Goal: Task Accomplishment & Management: Manage account settings

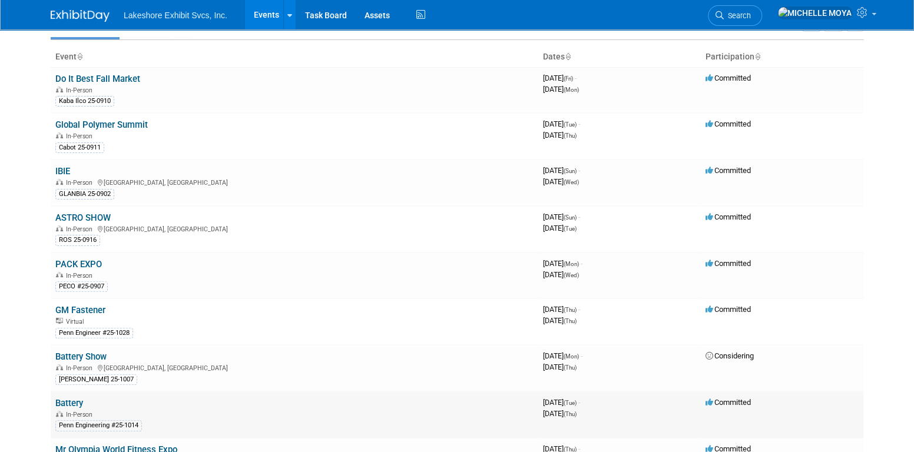
scroll to position [46, 0]
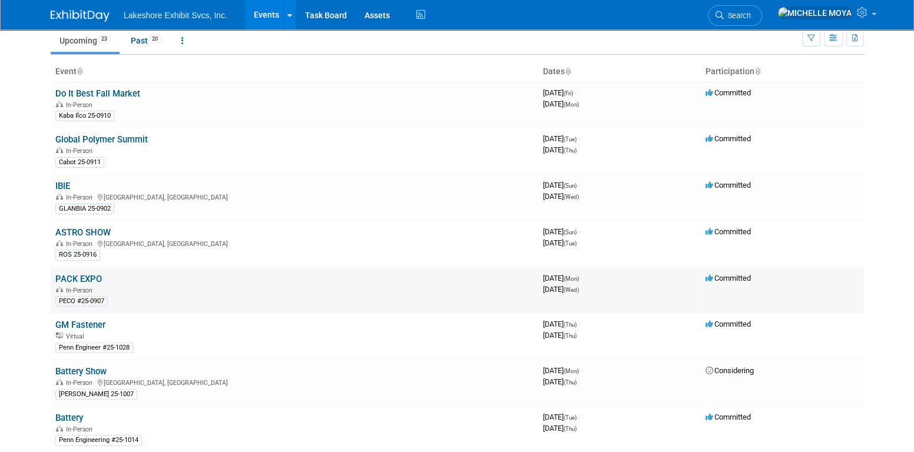
click at [94, 276] on link "PACK EXPO" at bounding box center [78, 279] width 47 height 11
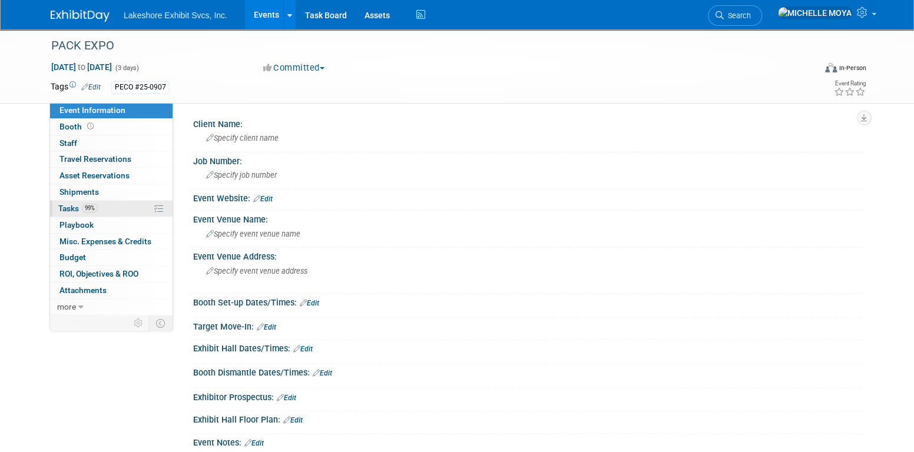
click at [110, 204] on link "99% Tasks 99%" at bounding box center [111, 209] width 123 height 16
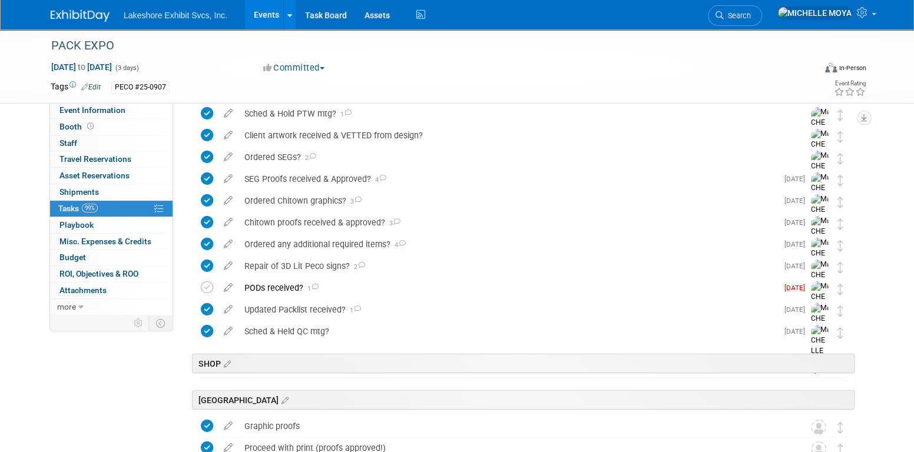
scroll to position [1673, 0]
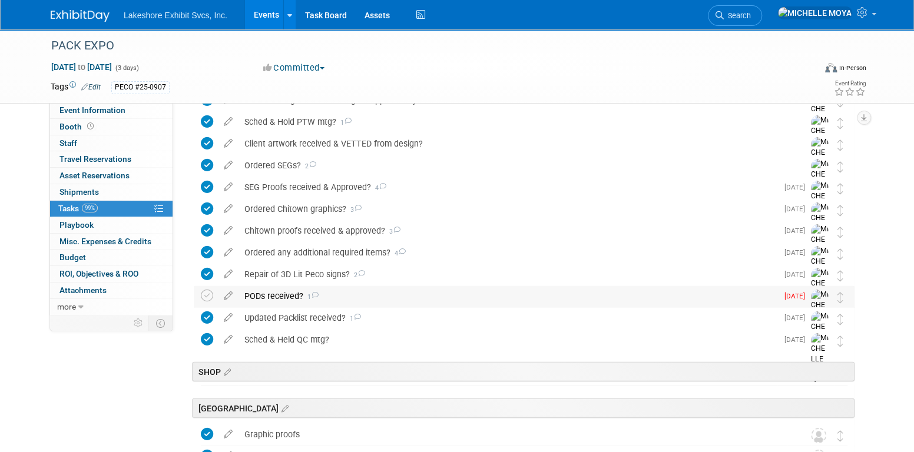
click at [282, 299] on div "PODs received? 1" at bounding box center [508, 296] width 539 height 20
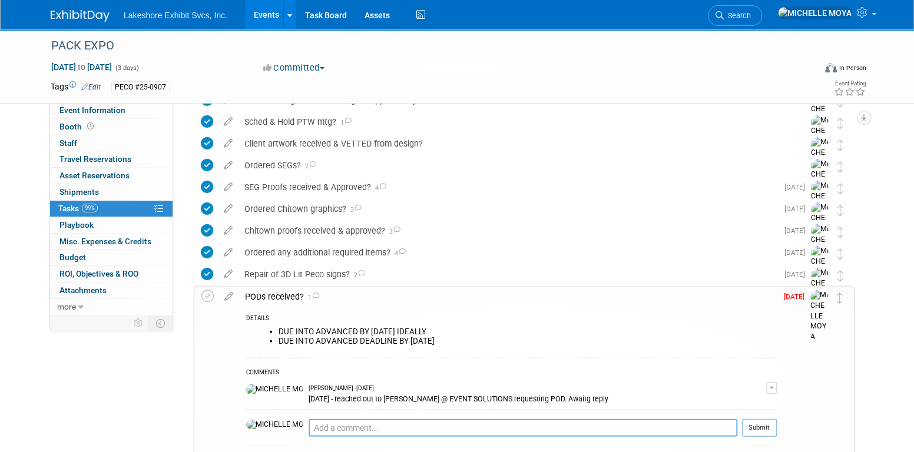
click at [367, 433] on textarea at bounding box center [523, 428] width 429 height 18
click at [769, 387] on span "button" at bounding box center [771, 388] width 5 height 2
click at [748, 402] on link "Edit Comment" at bounding box center [729, 405] width 93 height 16
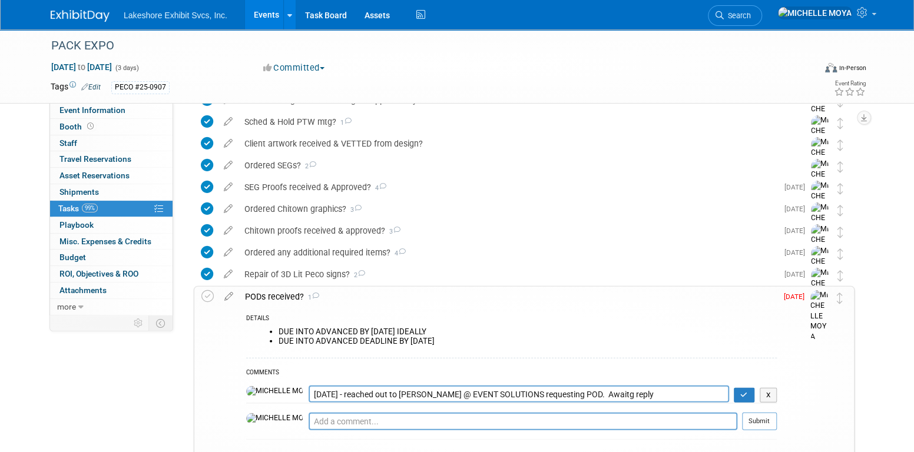
click at [309, 393] on textarea "9.1.25 - reached out to Laura @ EVENT SOLUTIONS requesting POD. Awaitg reply" at bounding box center [519, 394] width 421 height 17
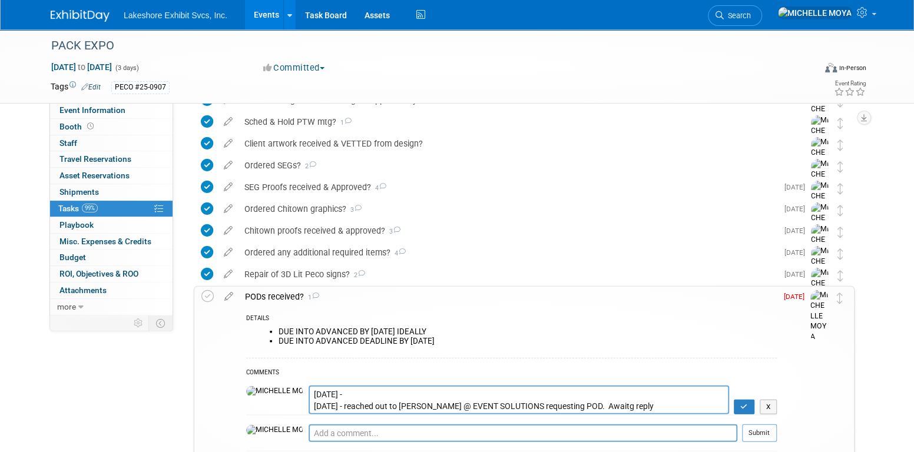
type textarea "9.2.25 - 9.1.25 - reached out to Laura @ EVENT SOLUTIONS requesting POD. Awaitg…"
click at [317, 398] on textarea "9.1.25 - reached out to Laura @ EVENT SOLUTIONS requesting POD. Awaitg reply" at bounding box center [519, 400] width 421 height 29
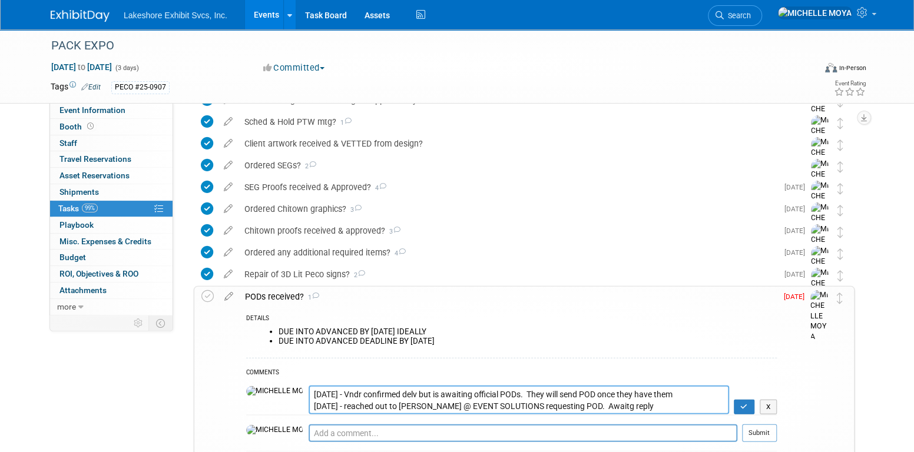
type textarea "9.2.25 - Vndr confirmed delv but is awaiting official PODs. They will send POD …"
click at [749, 397] on td "X" at bounding box center [753, 400] width 48 height 29
click at [747, 402] on button "button" at bounding box center [744, 407] width 21 height 15
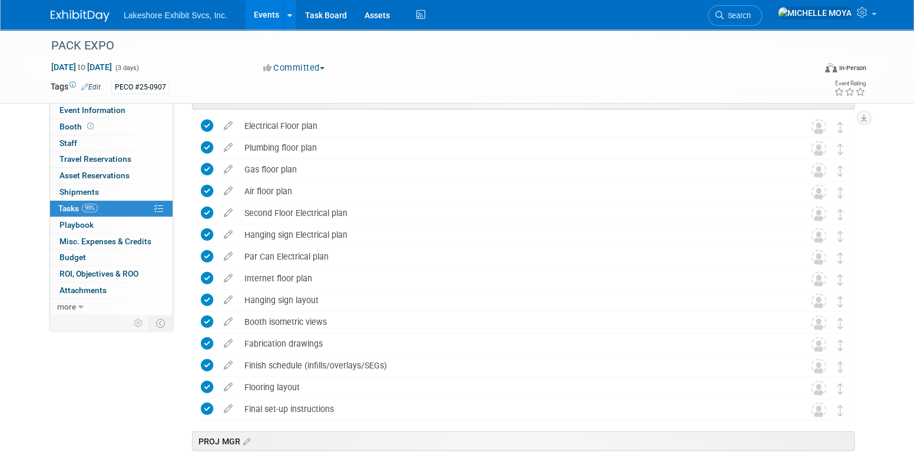
scroll to position [1260, 0]
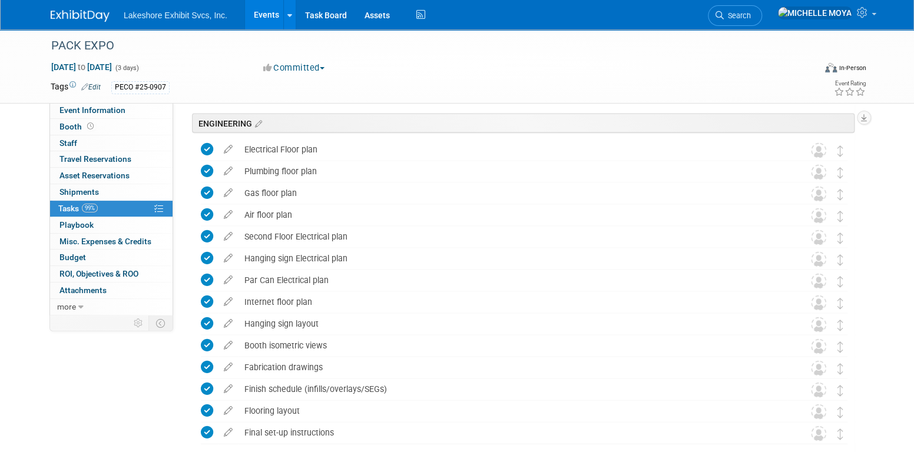
click at [272, 12] on link "Events" at bounding box center [266, 14] width 43 height 29
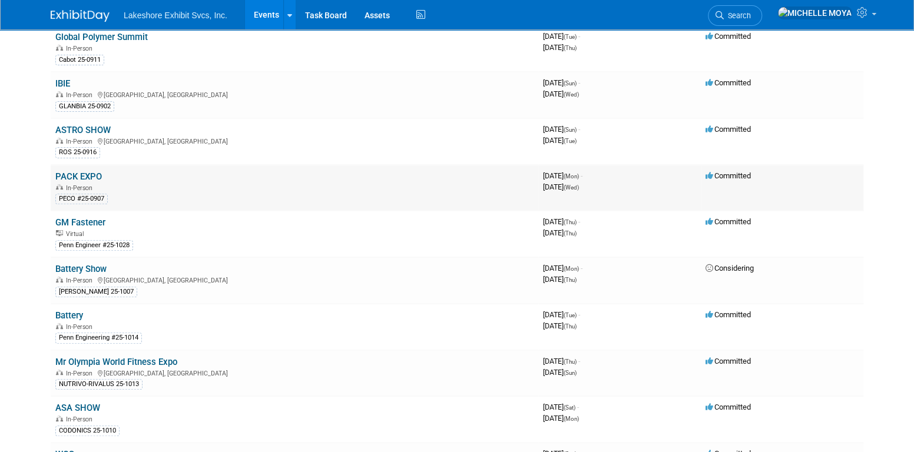
scroll to position [177, 0]
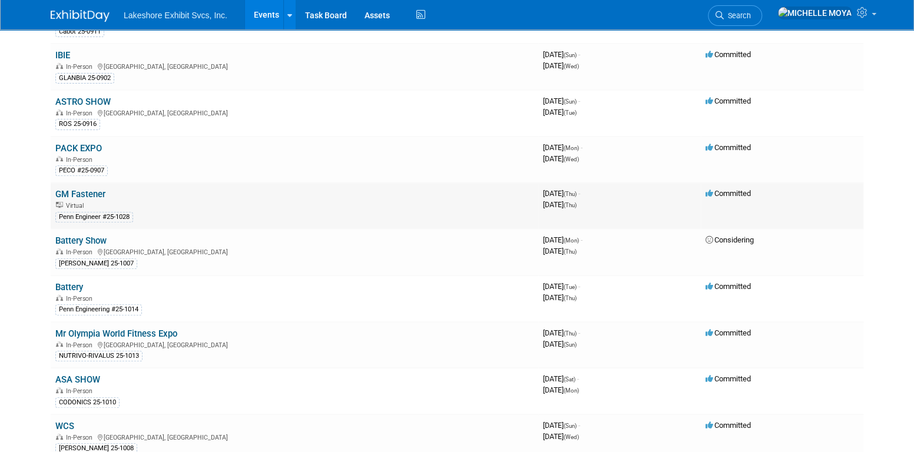
click at [94, 191] on link "GM Fastener" at bounding box center [80, 194] width 50 height 11
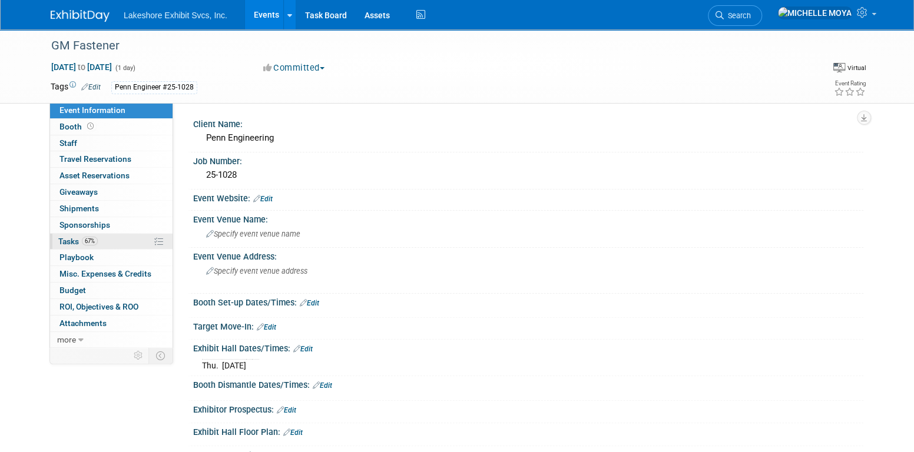
click at [119, 234] on link "67% Tasks 67%" at bounding box center [111, 242] width 123 height 16
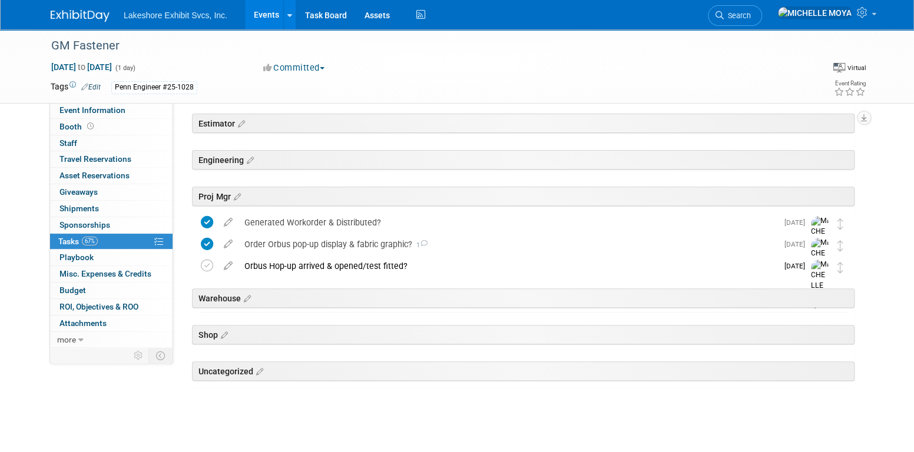
scroll to position [154, 0]
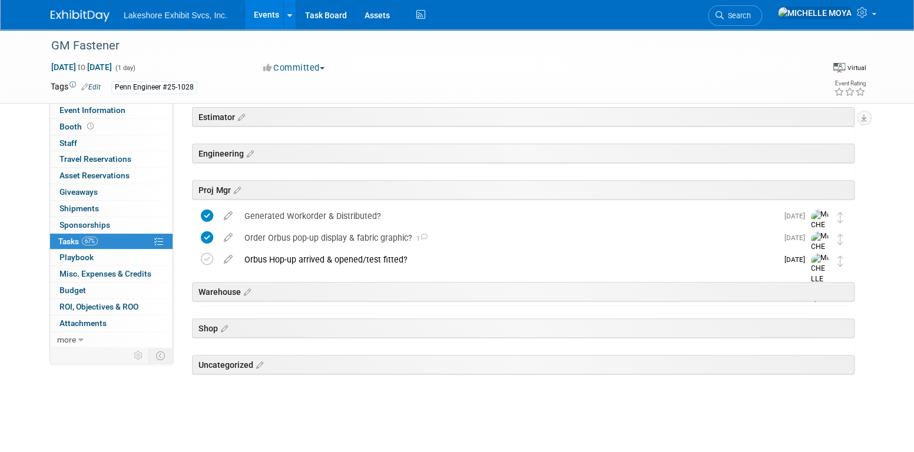
click at [263, 3] on link "Events" at bounding box center [266, 14] width 43 height 29
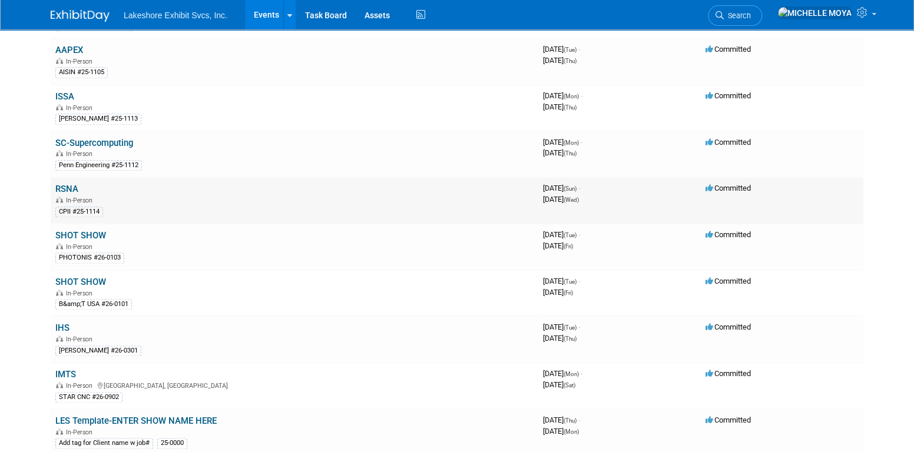
scroll to position [766, 0]
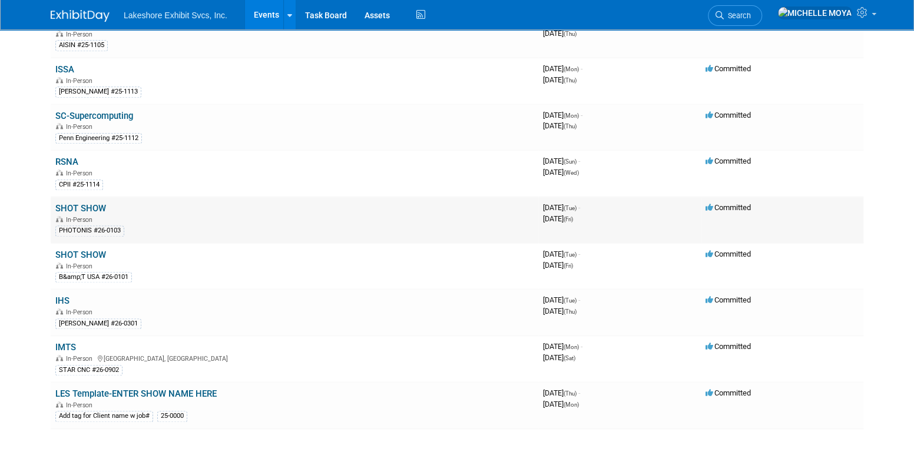
click at [88, 203] on link "SHOT SHOW" at bounding box center [80, 208] width 51 height 11
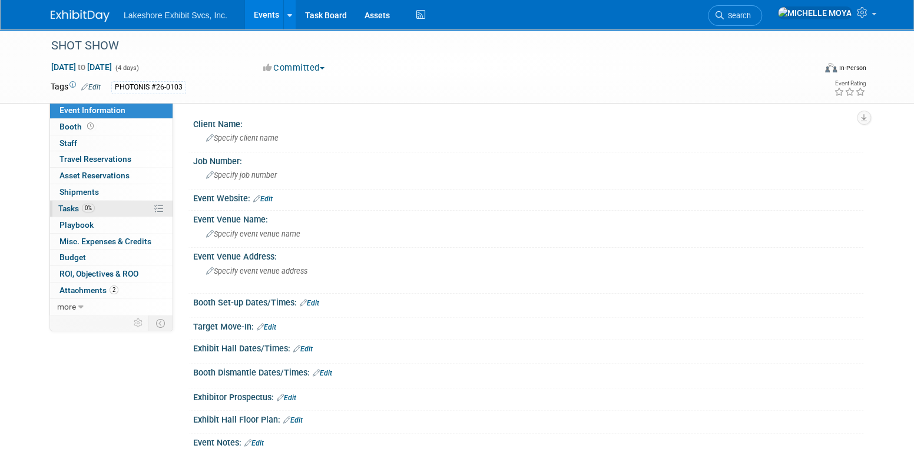
click at [105, 204] on link "0% Tasks 0%" at bounding box center [111, 209] width 123 height 16
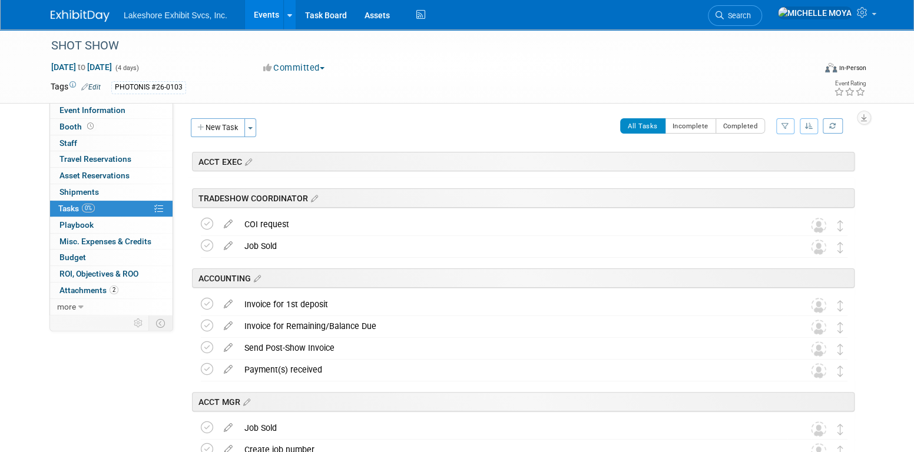
click at [783, 120] on button "button" at bounding box center [785, 126] width 18 height 16
click at [765, 164] on select "-- Select Assignee -- All unassigned tasks Assigned to me Amanda Koss Dave Desa…" at bounding box center [736, 163] width 97 height 16
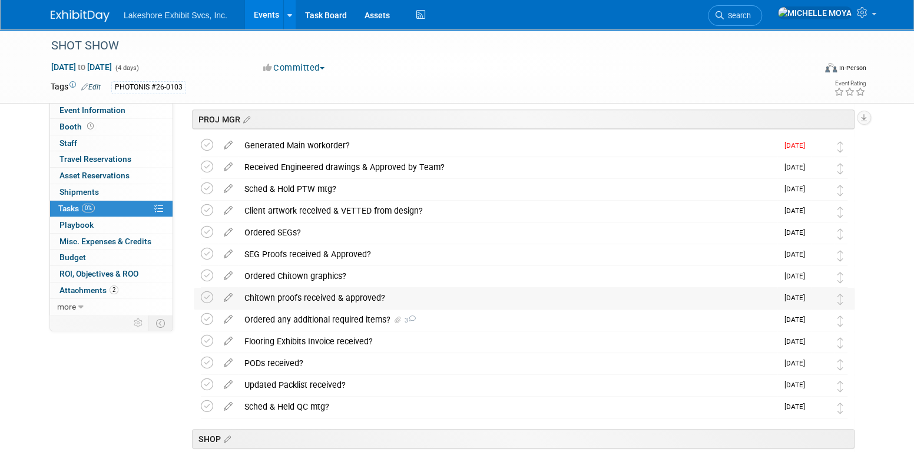
scroll to position [295, 0]
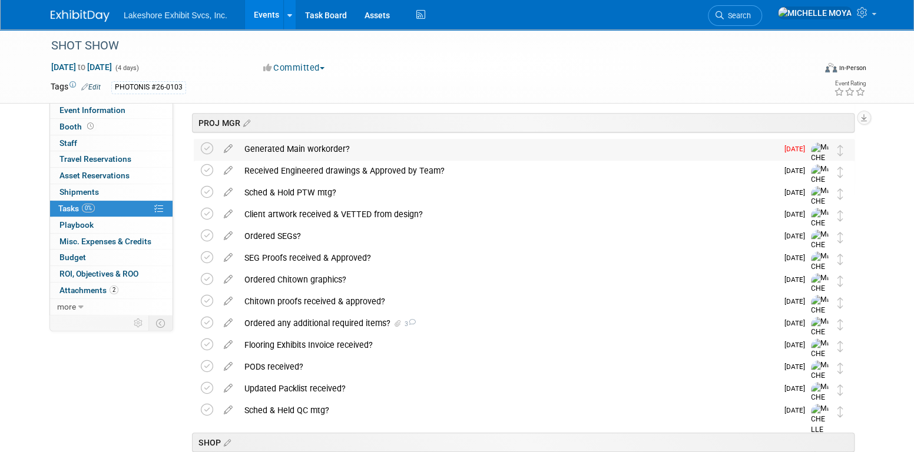
click at [254, 146] on div "Generated Main workorder?" at bounding box center [508, 149] width 539 height 20
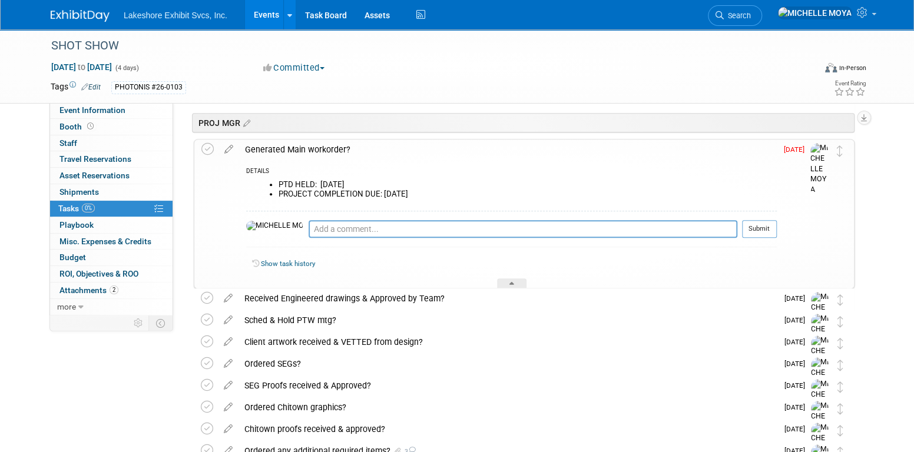
click at [254, 146] on div "Generated Main workorder?" at bounding box center [508, 150] width 538 height 20
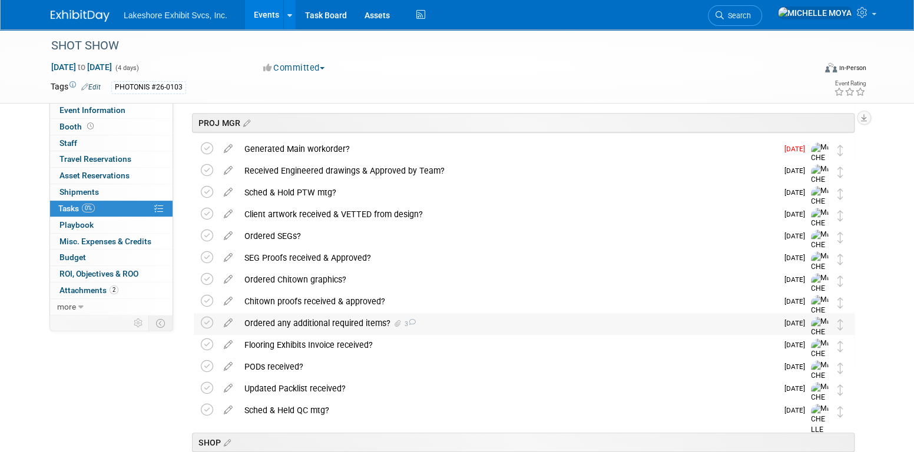
click at [326, 320] on div "Ordered any additional required items? 3" at bounding box center [508, 323] width 539 height 20
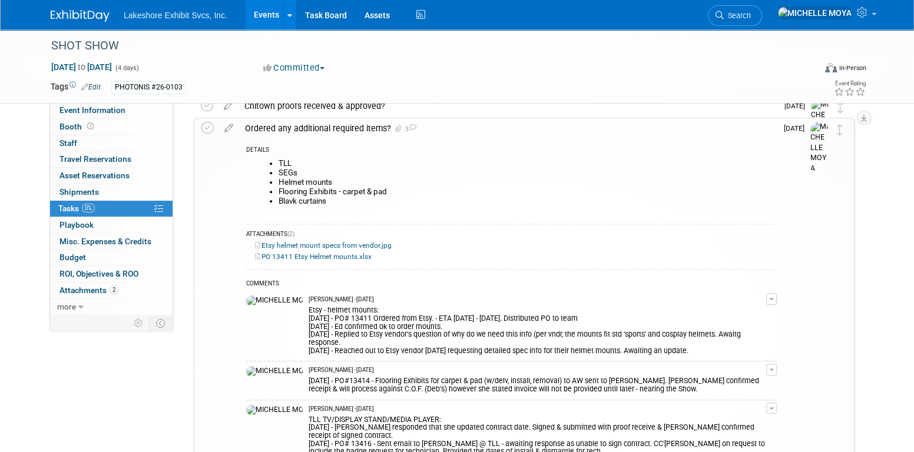
scroll to position [589, 0]
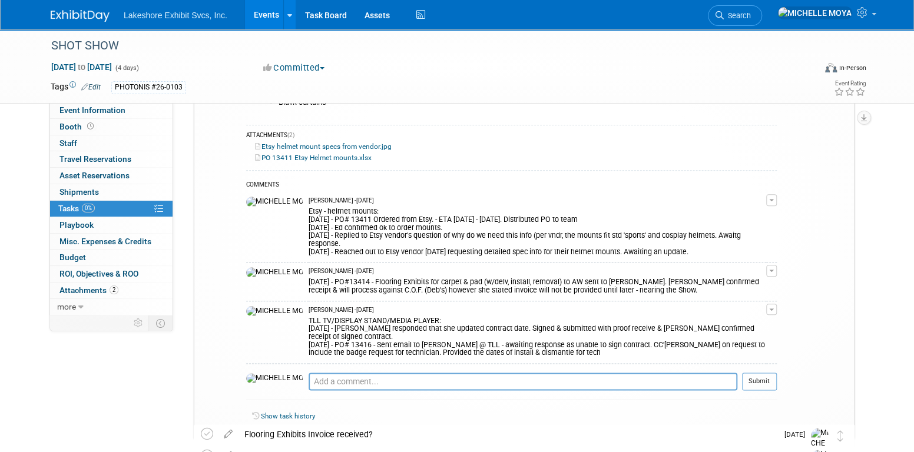
click at [776, 202] on button "button" at bounding box center [771, 200] width 11 height 12
click at [759, 212] on link "Edit Comment" at bounding box center [729, 217] width 93 height 16
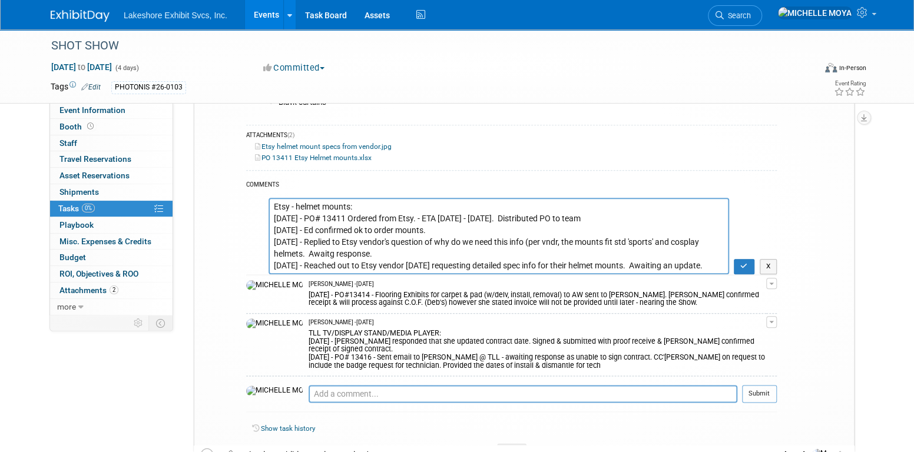
click at [413, 207] on textarea "Etsy - helmet mounts: 8.26.25 - PO# 13411 Ordered from Etsy. - ETA 08/29 - 09/0…" at bounding box center [499, 236] width 461 height 76
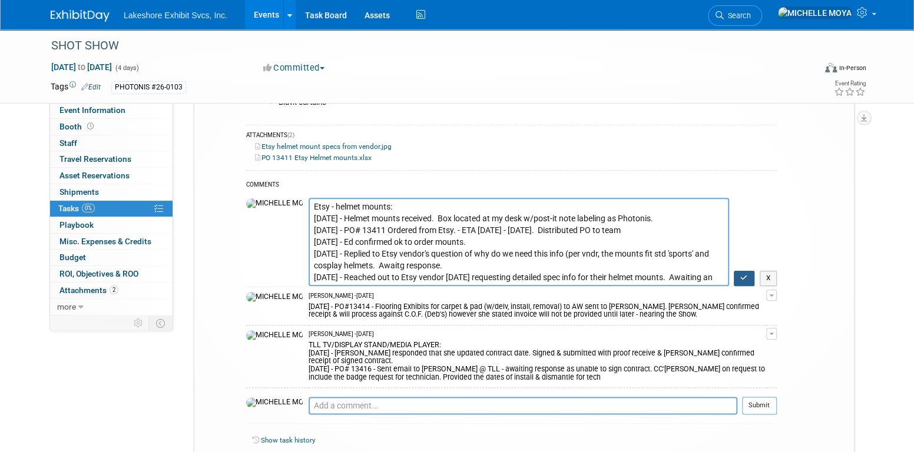
type textarea "Etsy - helmet mounts: 9.2.25 - Helmet mounts received. Box located at my desk w…"
click at [747, 276] on icon "button" at bounding box center [744, 277] width 8 height 7
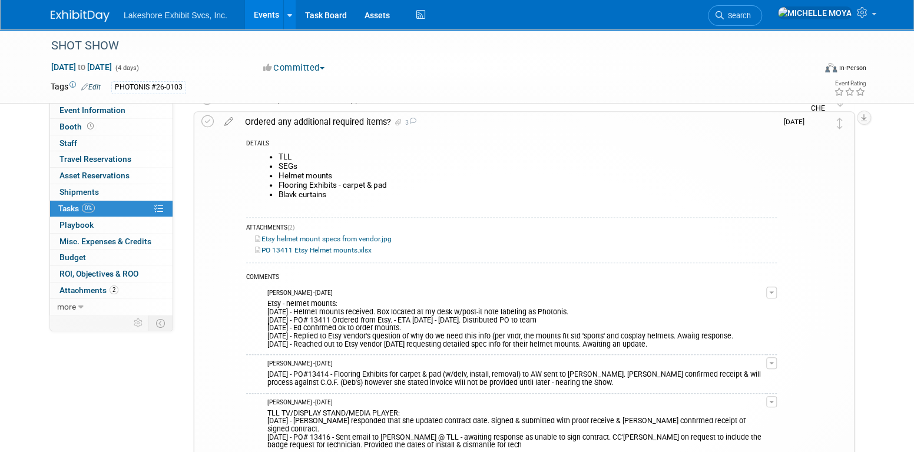
scroll to position [471, 0]
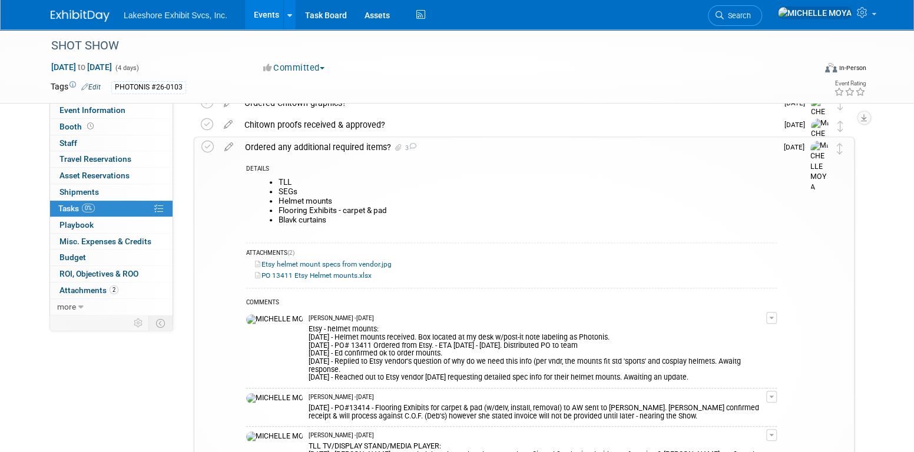
click at [259, 9] on link "Events" at bounding box center [266, 14] width 43 height 29
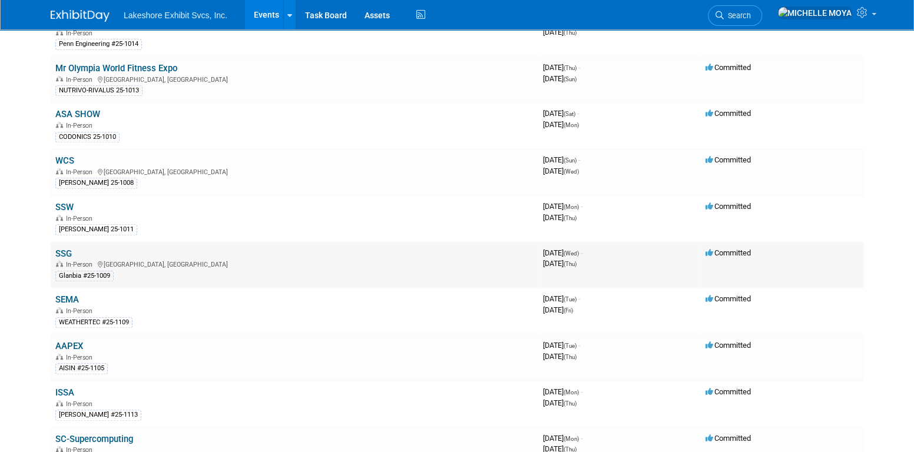
scroll to position [471, 0]
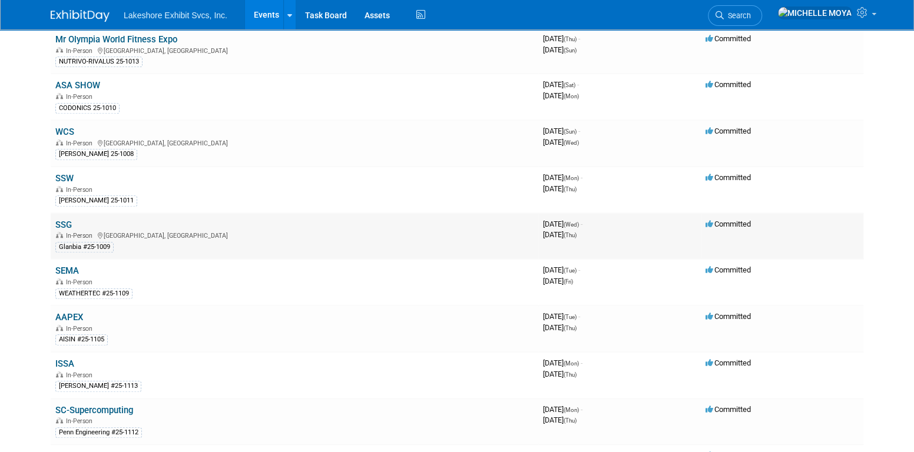
click at [148, 230] on div "In-Person Las Vegas, NV" at bounding box center [294, 234] width 478 height 9
click at [85, 220] on td "SSG In-Person Las Vegas, NV Glanbia #25-1009" at bounding box center [295, 236] width 488 height 47
click at [57, 220] on link "SSG" at bounding box center [63, 225] width 16 height 11
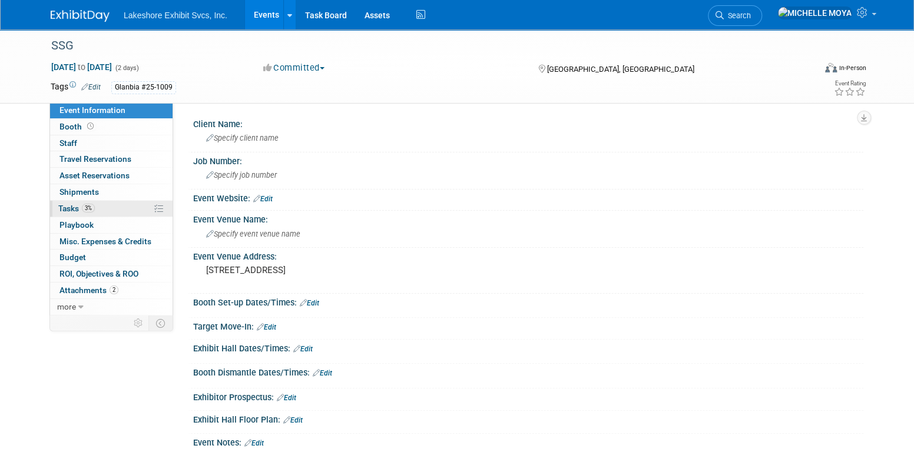
click at [107, 208] on link "3% Tasks 3%" at bounding box center [111, 209] width 123 height 16
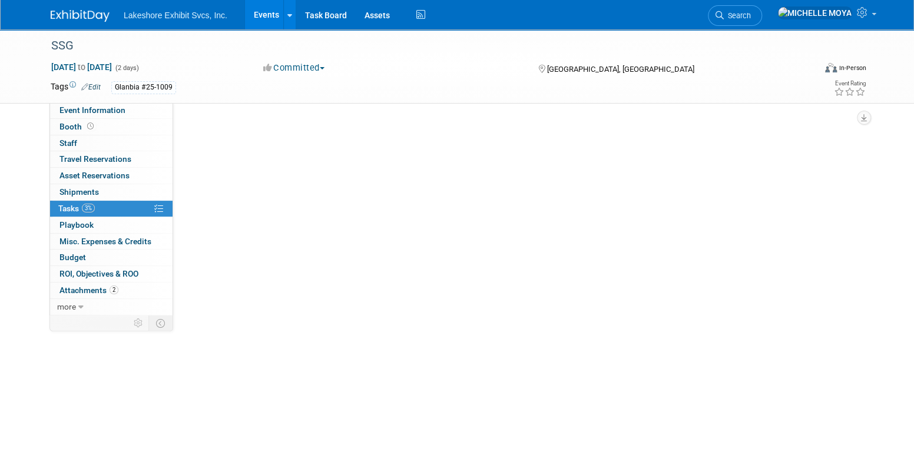
click at [107, 208] on link "3% Tasks 3%" at bounding box center [111, 209] width 123 height 16
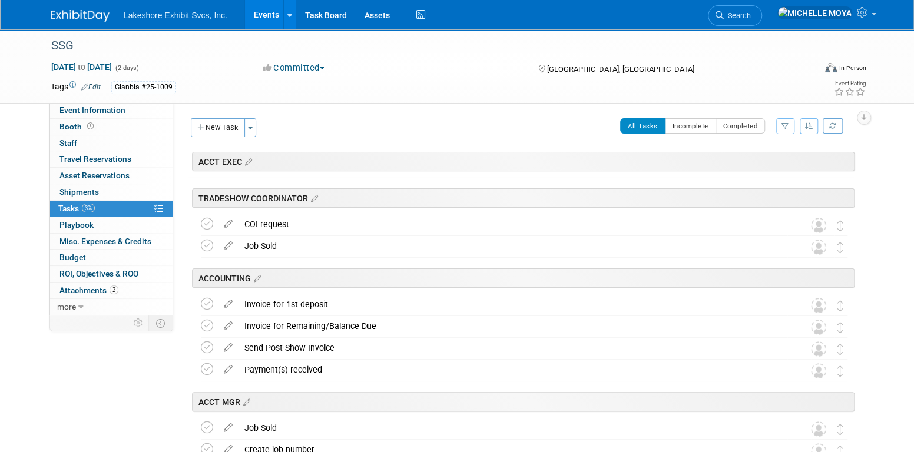
click at [782, 129] on button "button" at bounding box center [785, 126] width 18 height 16
click at [766, 170] on select "-- Select Assignee -- All unassigned tasks Assigned to me Amanda Koss Dave Desa…" at bounding box center [736, 163] width 97 height 16
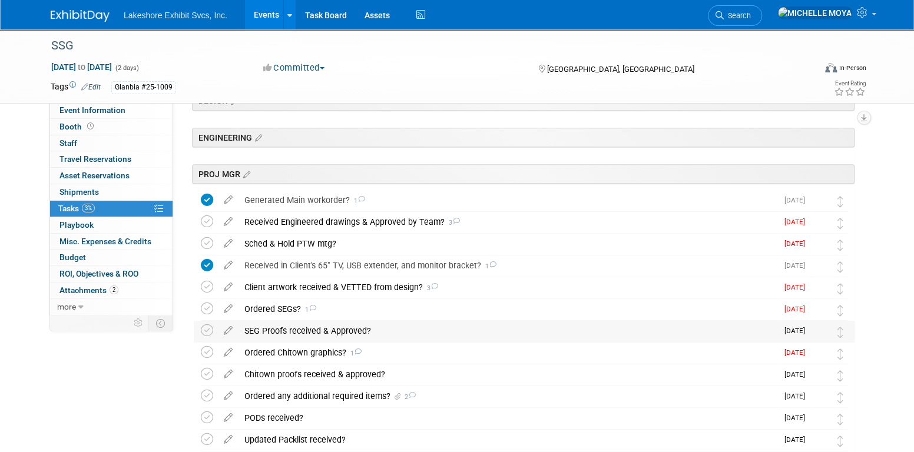
scroll to position [236, 0]
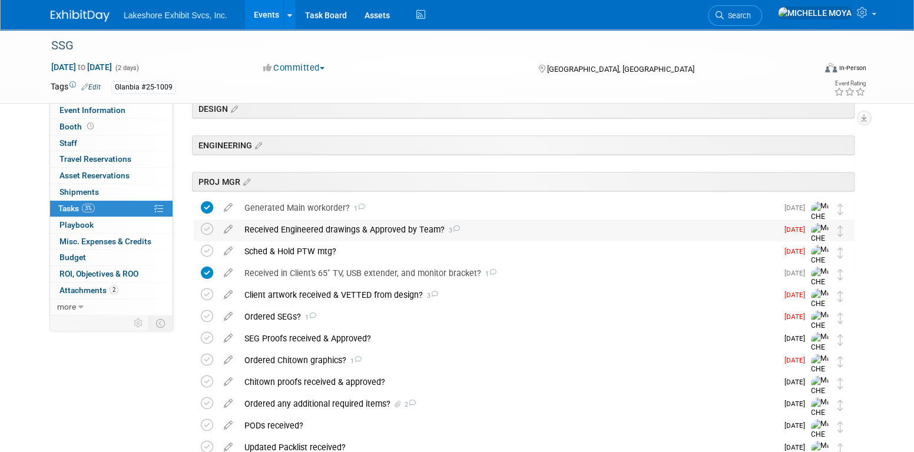
click at [426, 230] on div "Received Engineered drawings & Approved by Team? 3" at bounding box center [508, 230] width 539 height 20
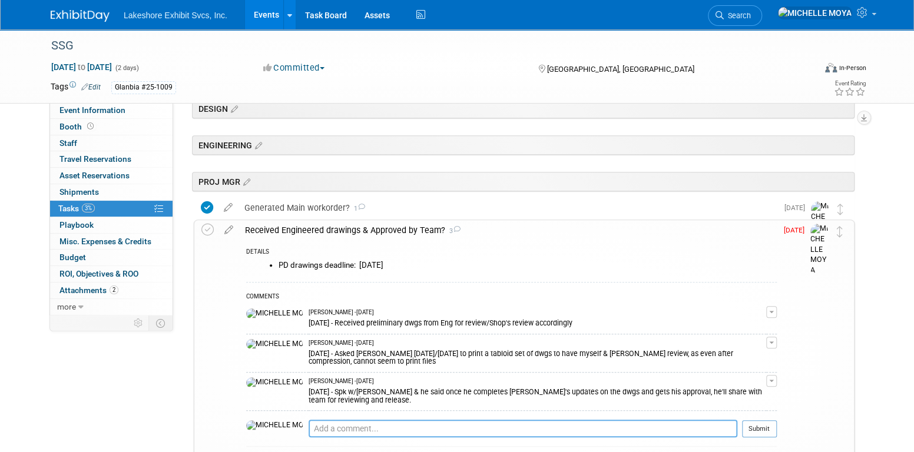
click at [511, 420] on textarea at bounding box center [523, 429] width 429 height 18
type textarea "8"
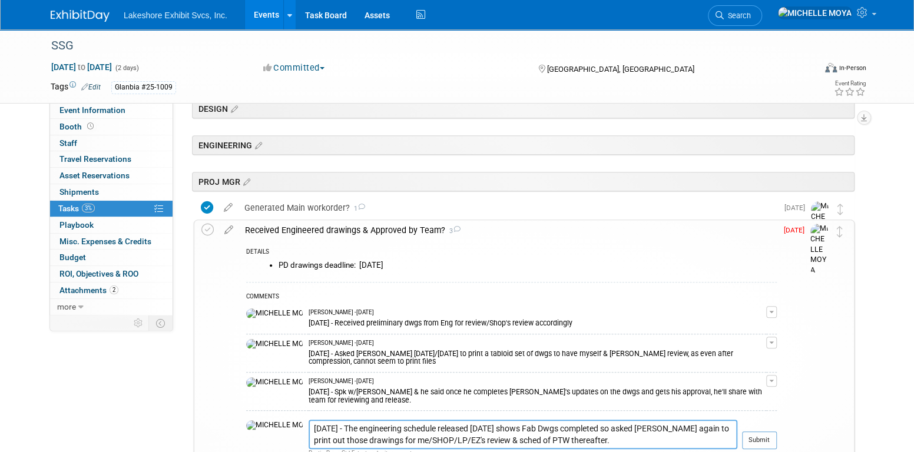
click at [616, 420] on textarea "9.2.25 - The engineering schedule released today shows Fab Dwgs completed so as…" at bounding box center [523, 434] width 429 height 29
click at [637, 420] on textarea "9.2.25 - The engineering schedule released today shows Fab Dwgs completed so as…" at bounding box center [523, 434] width 429 height 29
click at [583, 422] on textarea "9.2.25 - The engineering schedule released today shows Fab Dwgs completed so as…" at bounding box center [523, 434] width 429 height 29
type textarea "9.2.25 - The engineering schedule released today shows Fab Dwgs completed so as…"
click at [762, 444] on button "Submit" at bounding box center [759, 453] width 35 height 18
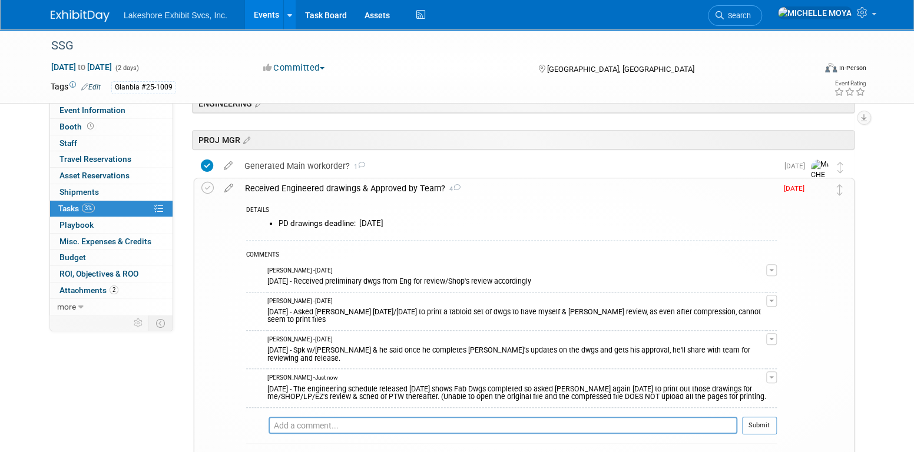
scroll to position [353, 0]
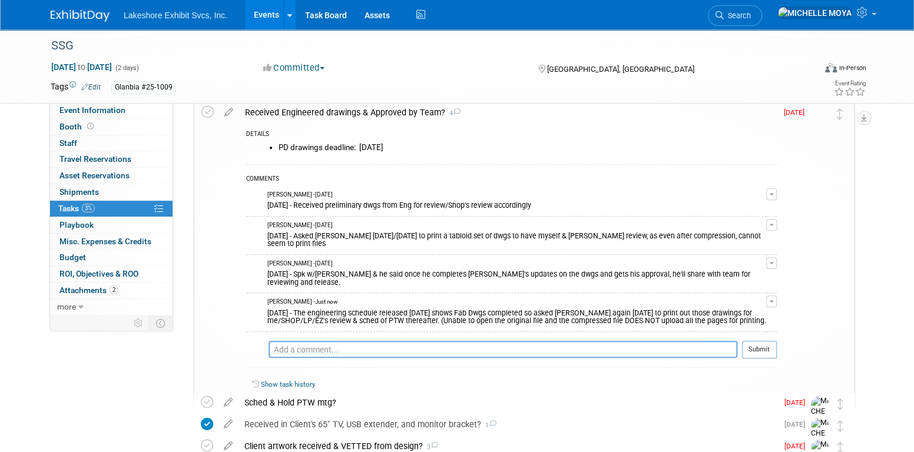
click at [773, 296] on button "button" at bounding box center [771, 302] width 11 height 12
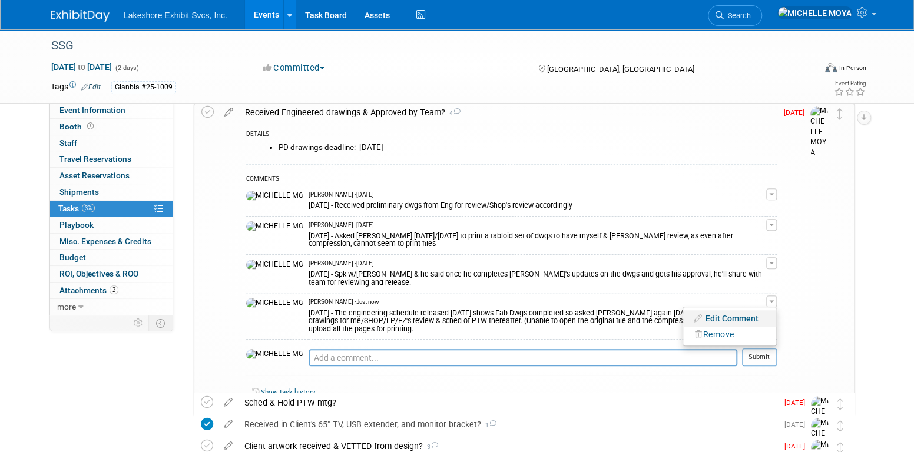
click at [753, 310] on link "Edit Comment" at bounding box center [729, 318] width 93 height 16
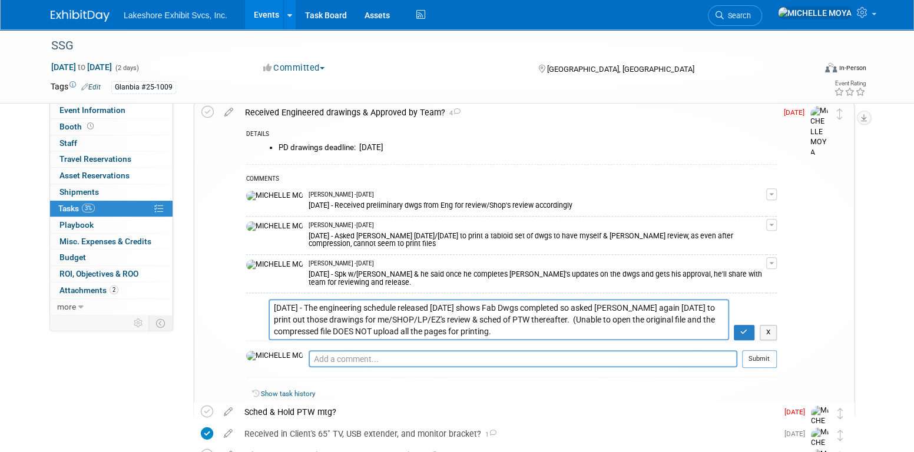
click at [659, 299] on textarea "9.2.25 - The engineering schedule released today shows Fab Dwgs completed so as…" at bounding box center [499, 319] width 461 height 41
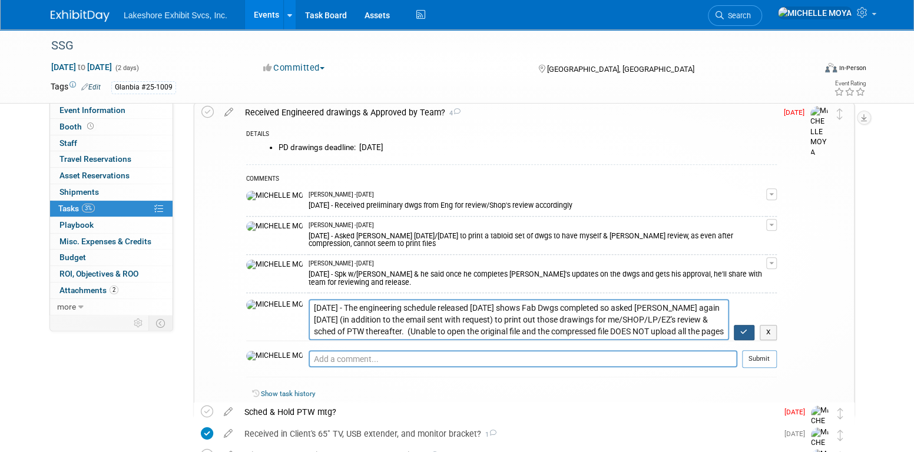
type textarea "9.2.25 - The engineering schedule released today shows Fab Dwgs completed so as…"
click at [744, 329] on icon "button" at bounding box center [744, 332] width 8 height 7
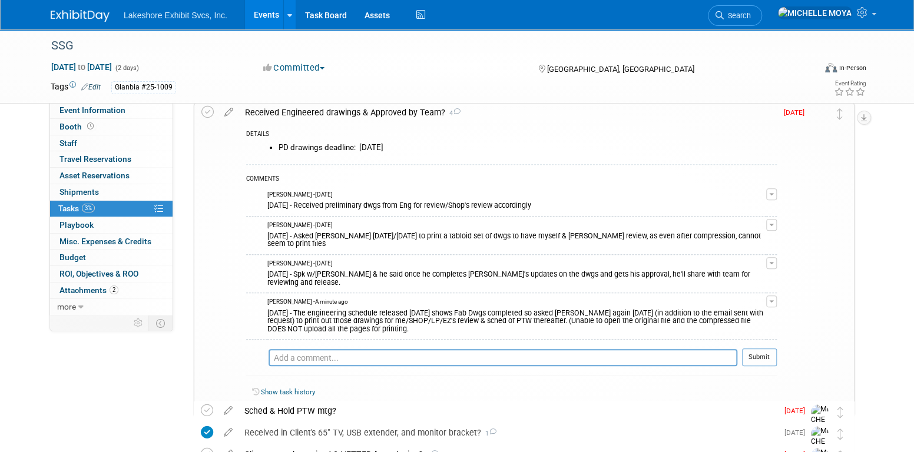
click at [266, 14] on link "Events" at bounding box center [266, 14] width 43 height 29
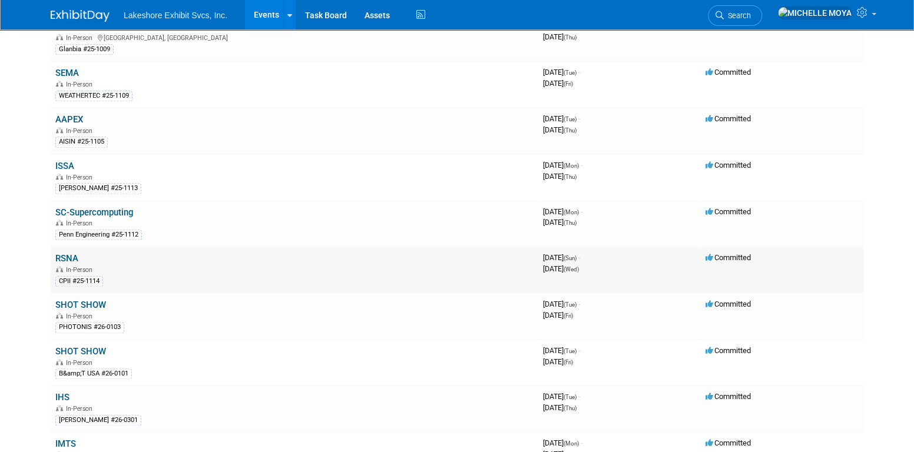
scroll to position [707, 0]
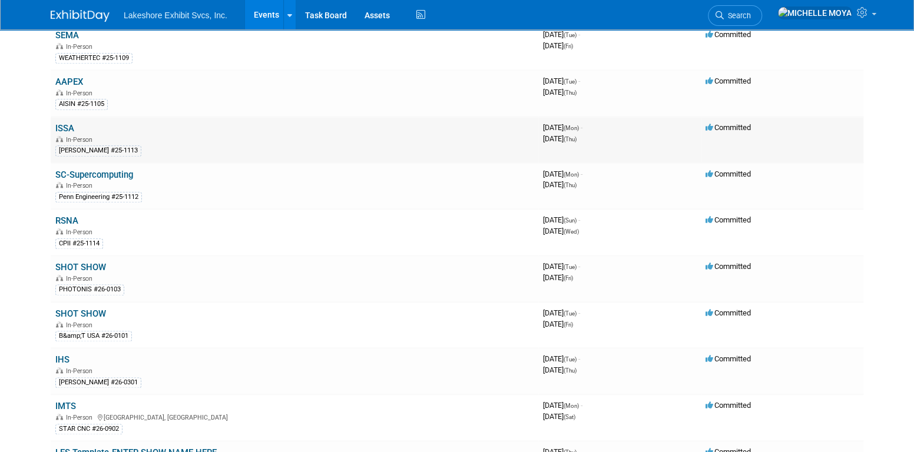
click at [68, 123] on link "ISSA" at bounding box center [64, 128] width 19 height 11
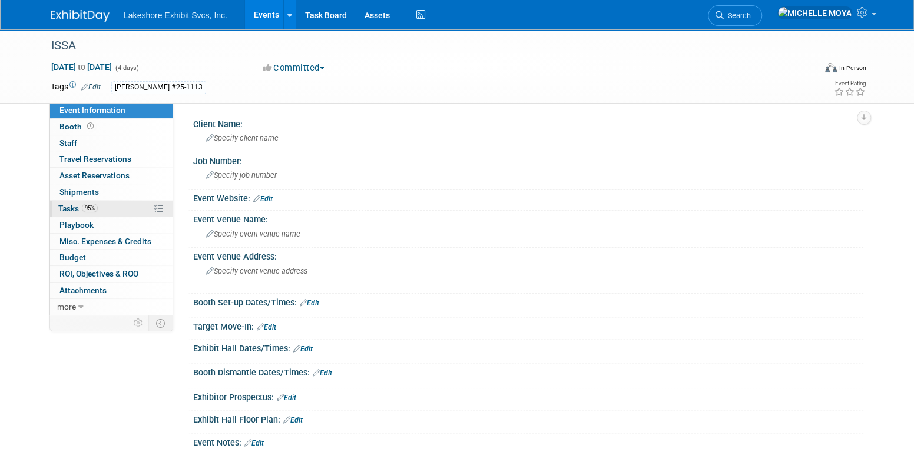
click at [112, 207] on link "95% Tasks 95%" at bounding box center [111, 209] width 123 height 16
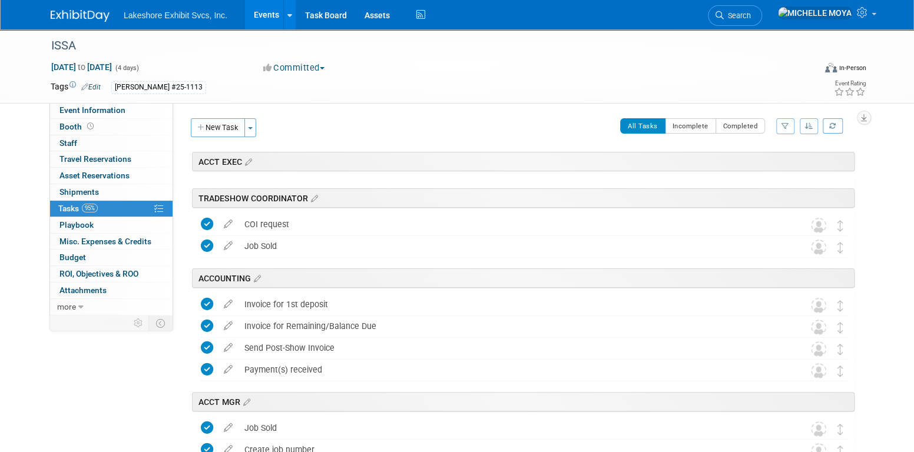
click at [787, 127] on icon "button" at bounding box center [786, 126] width 8 height 7
click at [767, 160] on select "-- Select Assignee -- All unassigned tasks Assigned to me [PERSON_NAME] [PERSON…" at bounding box center [736, 163] width 97 height 16
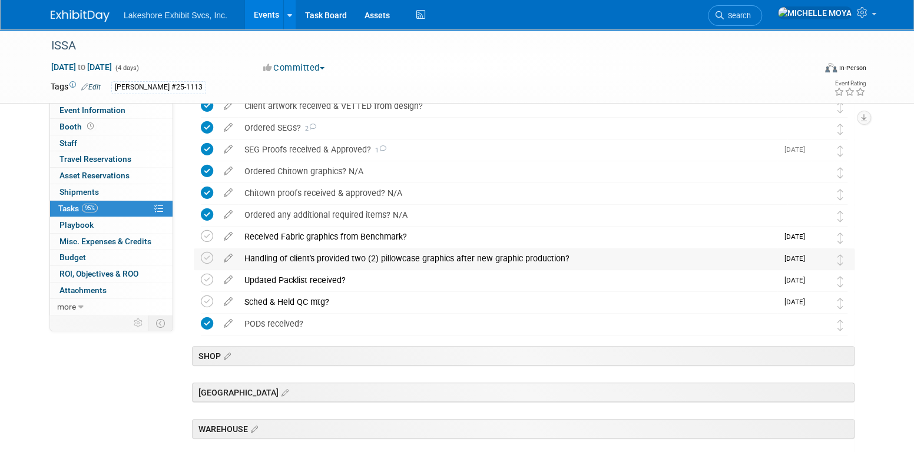
scroll to position [412, 0]
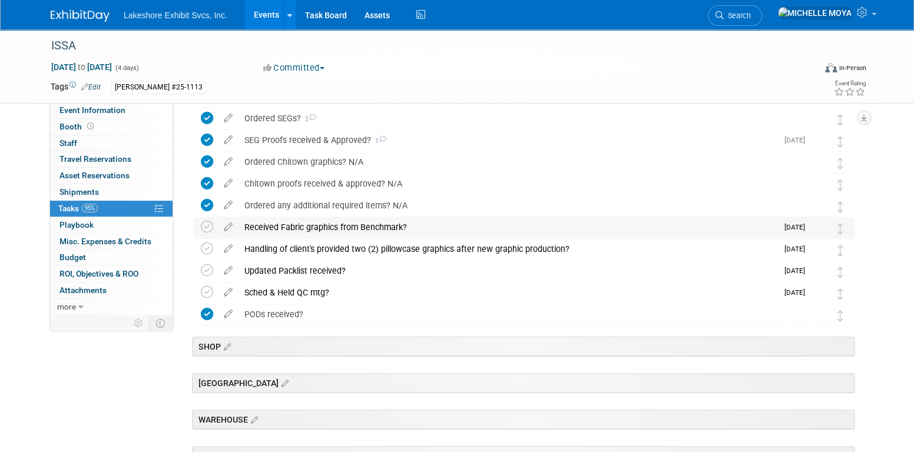
click at [370, 229] on div "Received Fabric graphics from Benchmark?" at bounding box center [508, 227] width 539 height 20
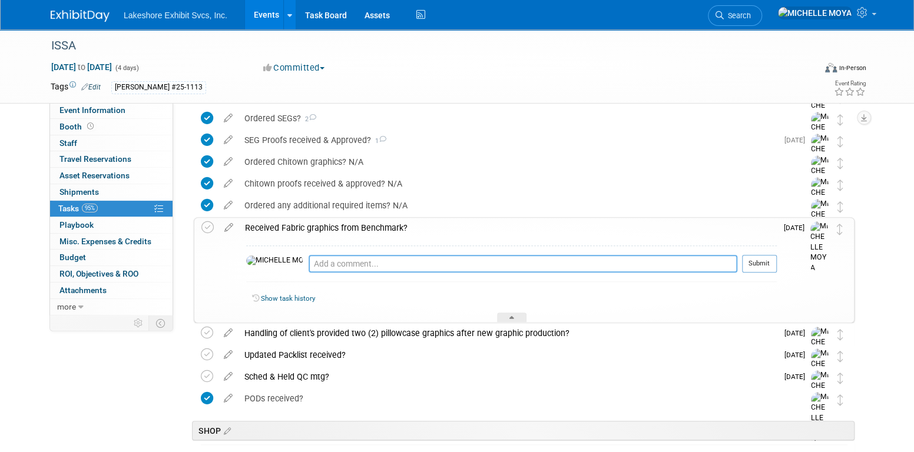
drag, startPoint x: 357, startPoint y: 265, endPoint x: 368, endPoint y: 257, distance: 13.9
click at [360, 264] on textarea at bounding box center [523, 264] width 429 height 18
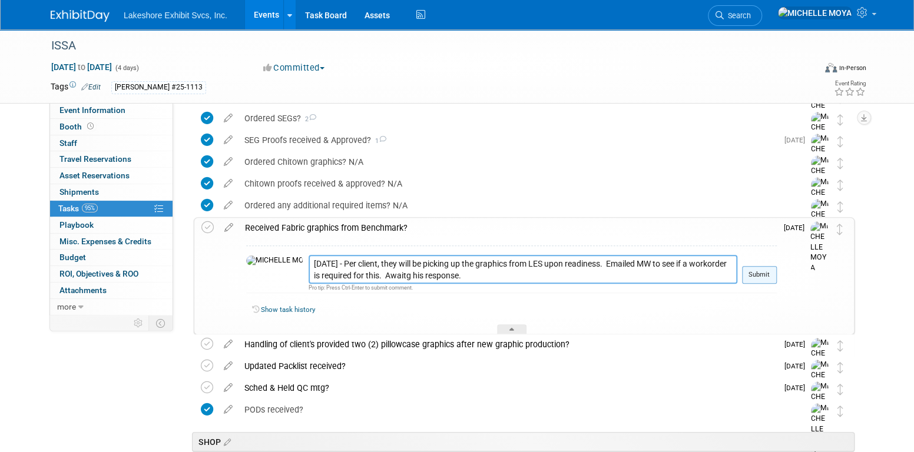
type textarea "9.2.25 - Per client, they will be picking up the graphics from LES upon readine…"
click at [756, 274] on button "Submit" at bounding box center [759, 275] width 35 height 18
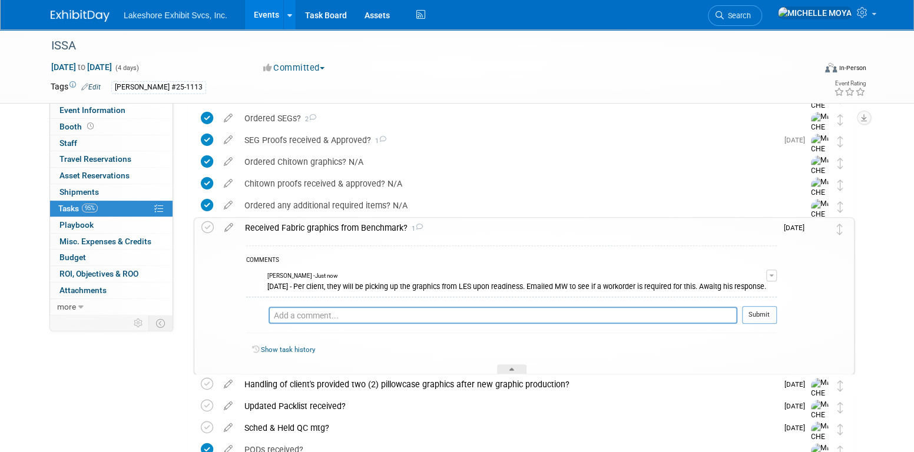
click at [274, 16] on link "Events" at bounding box center [266, 14] width 43 height 29
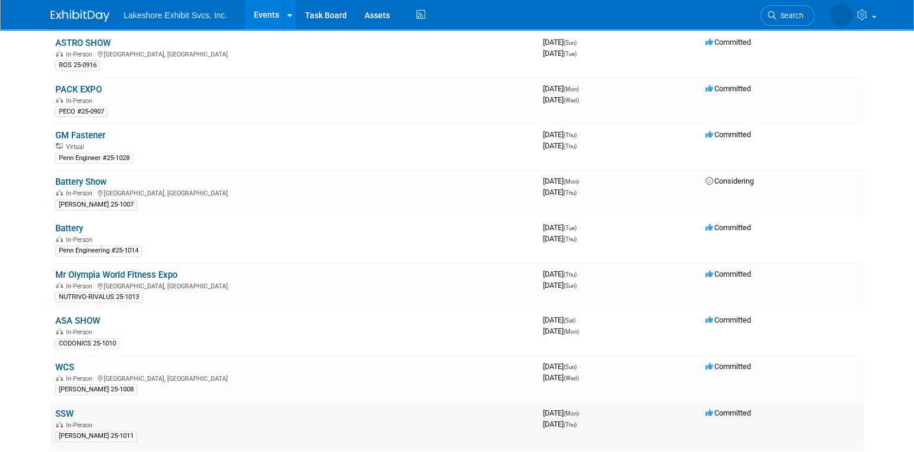
scroll to position [177, 0]
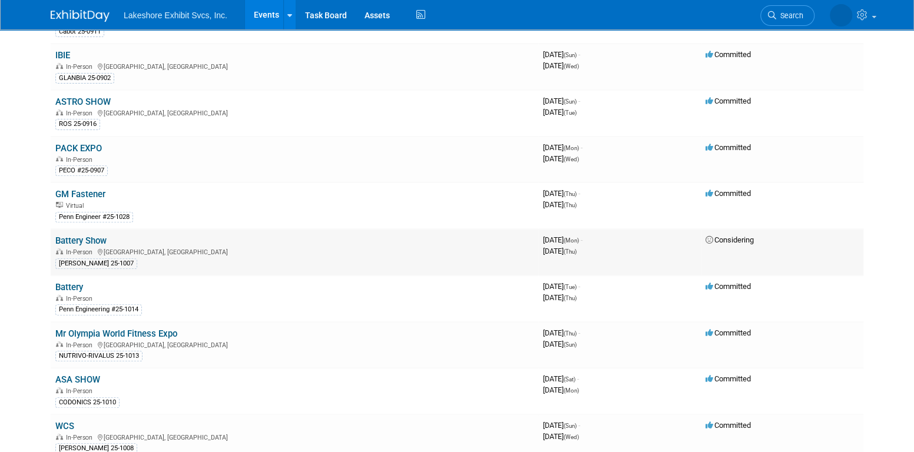
click at [99, 240] on link "Battery Show" at bounding box center [80, 241] width 51 height 11
click at [79, 283] on link "Battery" at bounding box center [69, 287] width 28 height 11
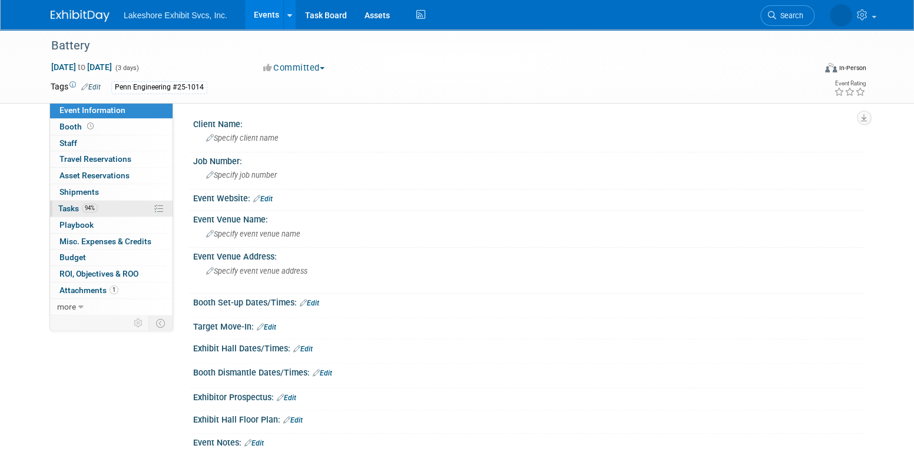
click at [115, 207] on link "94% Tasks 94%" at bounding box center [111, 209] width 123 height 16
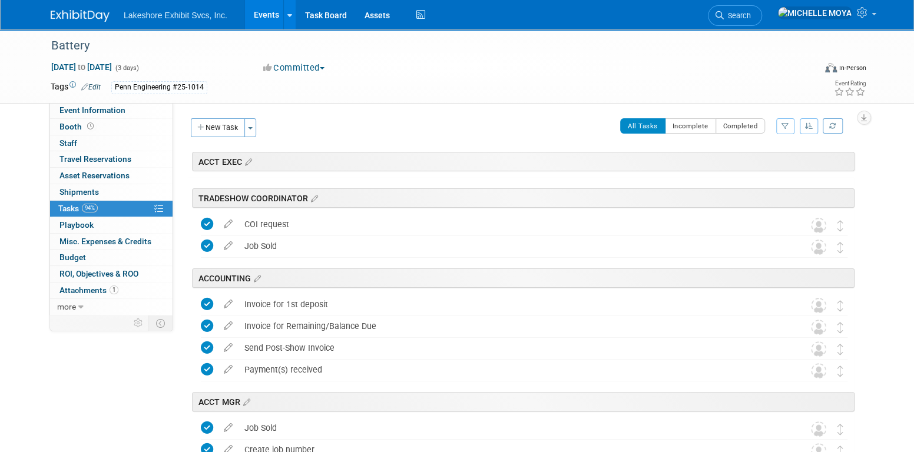
click at [782, 123] on icon "button" at bounding box center [786, 126] width 8 height 7
drag, startPoint x: 760, startPoint y: 160, endPoint x: 756, endPoint y: 170, distance: 10.8
click at [760, 161] on select "-- Select Assignee -- All unassigned tasks Assigned to me [PERSON_NAME] [PERSON…" at bounding box center [736, 163] width 97 height 16
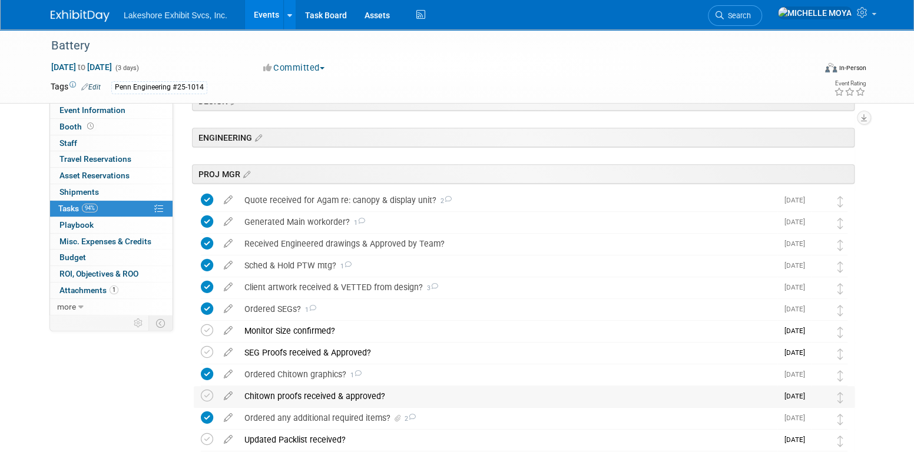
scroll to position [236, 0]
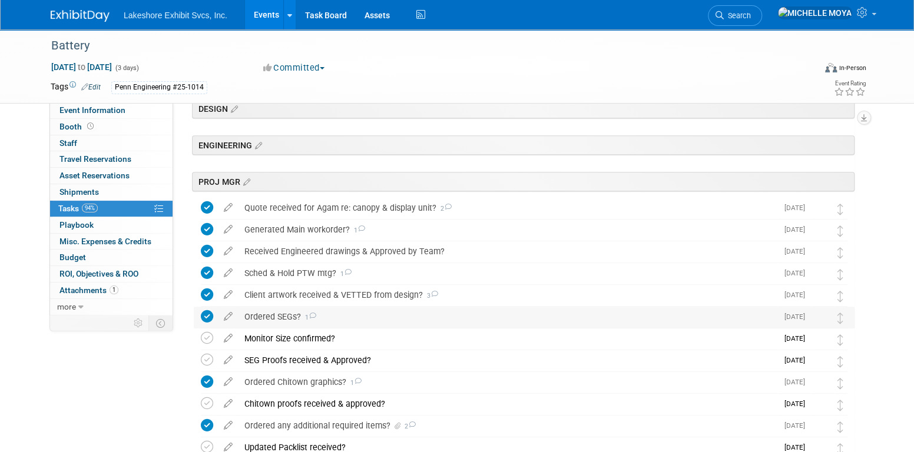
click at [285, 315] on div "Ordered SEGs? 1" at bounding box center [508, 317] width 539 height 20
